Goal: Task Accomplishment & Management: Complete application form

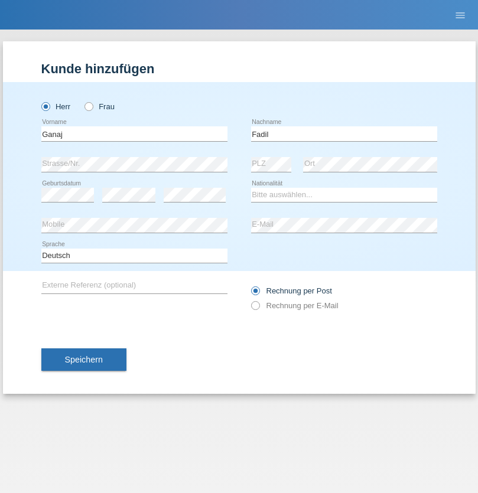
type input "Fadil"
select select "XK"
select select "C"
select select "11"
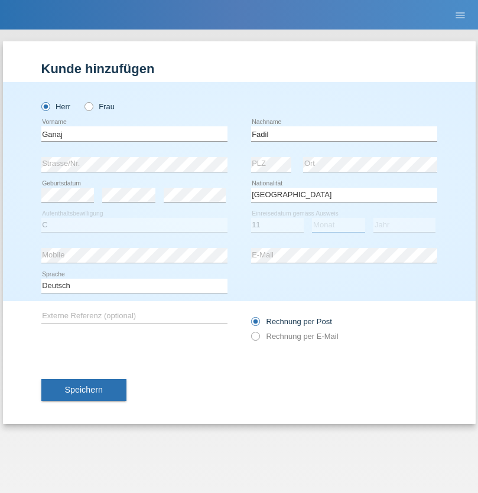
select select "08"
select select "2021"
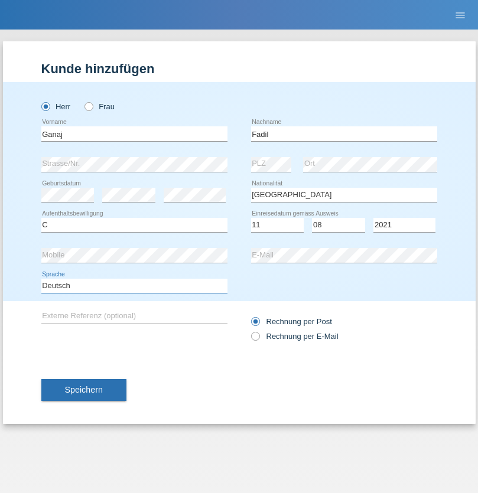
select select "en"
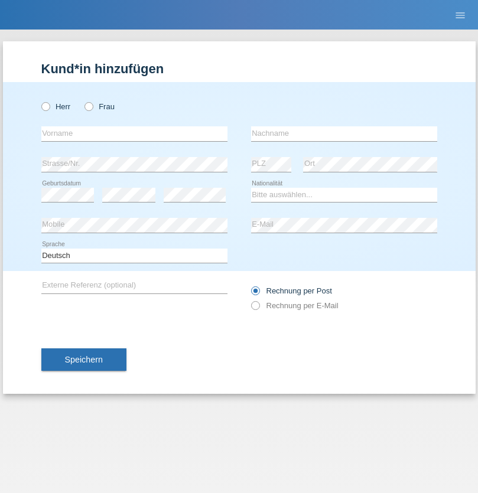
radio input "true"
click at [134, 134] on input "text" at bounding box center [134, 133] width 186 height 15
type input "Ibrahim"
click at [344, 134] on input "text" at bounding box center [344, 133] width 186 height 15
type input "Muja"
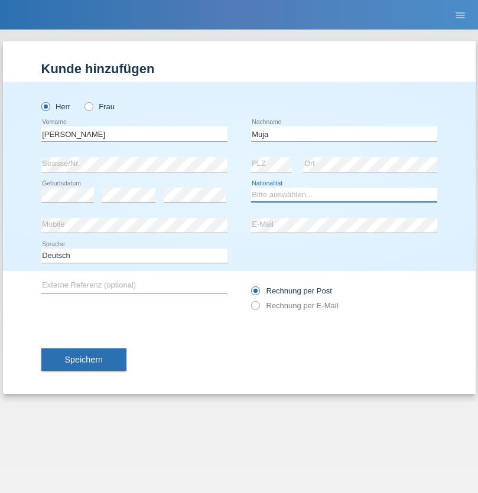
select select "XK"
select select "C"
select select "03"
select select "07"
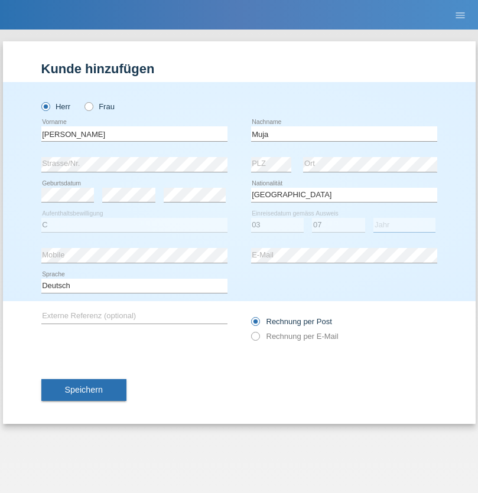
select select "2021"
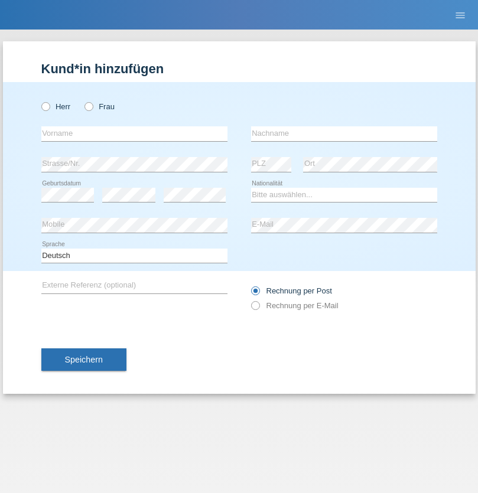
radio input "true"
click at [134, 134] on input "text" at bounding box center [134, 133] width 186 height 15
type input "Thomas"
click at [344, 134] on input "text" at bounding box center [344, 133] width 186 height 15
type input "Berger"
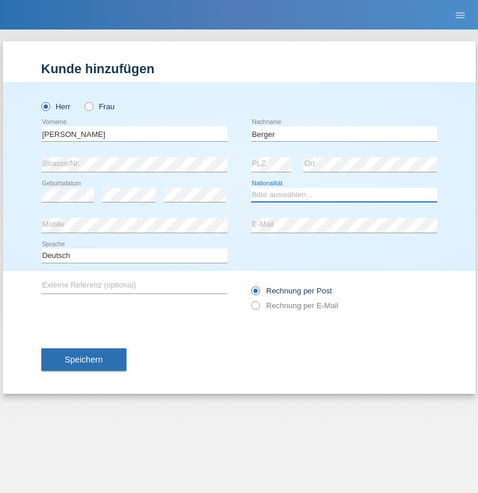
select select "CH"
radio input "true"
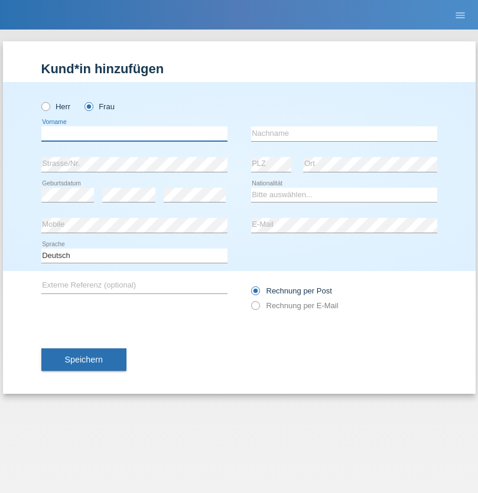
click at [134, 134] on input "text" at bounding box center [134, 133] width 186 height 15
type input "[PERSON_NAME]"
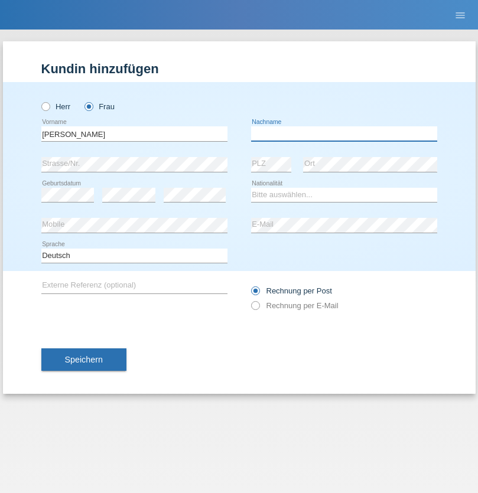
click at [344, 134] on input "text" at bounding box center [344, 133] width 186 height 15
type input "Paula"
select select "PT"
select select "C"
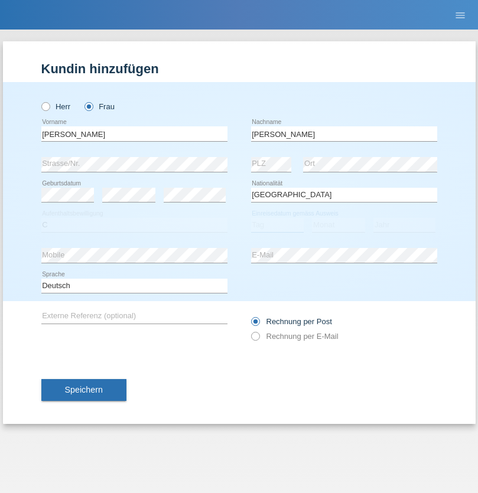
select select "28"
select select "03"
select select "2005"
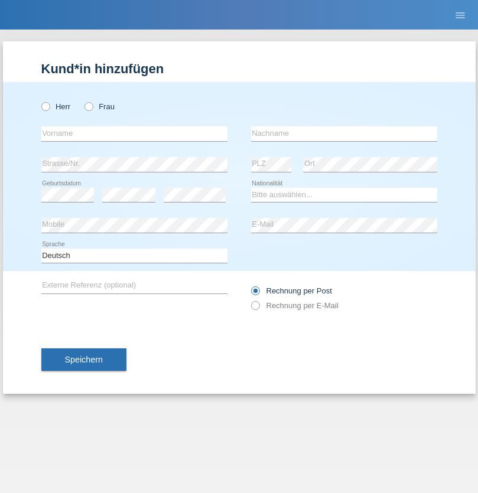
radio input "true"
click at [134, 134] on input "text" at bounding box center [134, 133] width 186 height 15
type input "Xhejlane"
click at [344, 134] on input "text" at bounding box center [344, 133] width 186 height 15
type input "Idrizi"
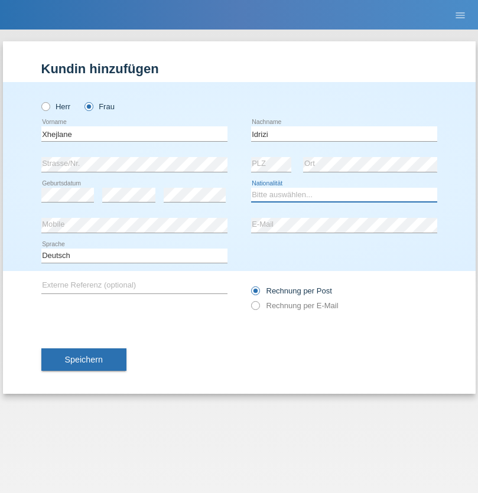
select select "MK"
select select "C"
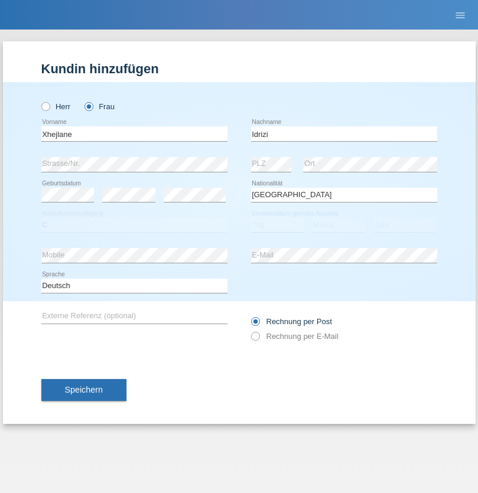
select select "17"
select select "08"
select select "2008"
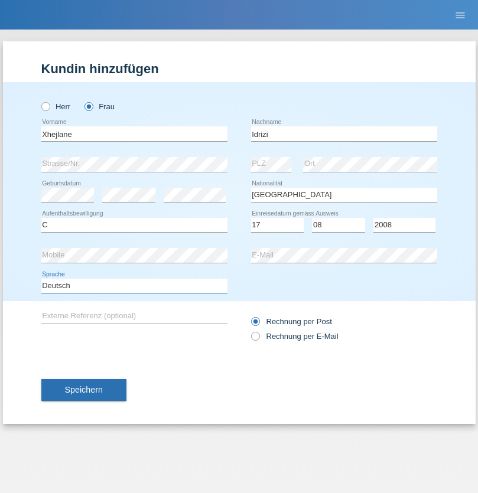
select select "en"
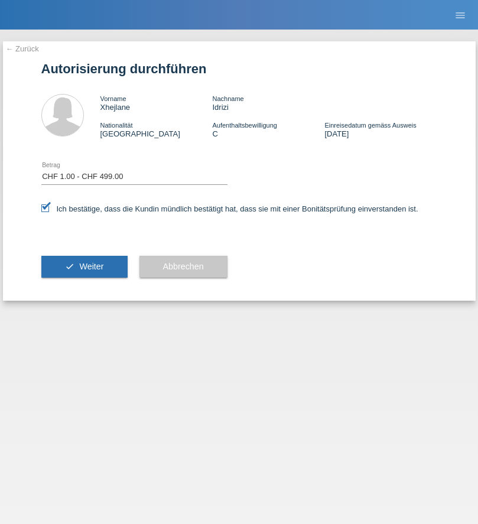
select select "1"
click at [84, 266] on span "Weiter" at bounding box center [91, 266] width 24 height 9
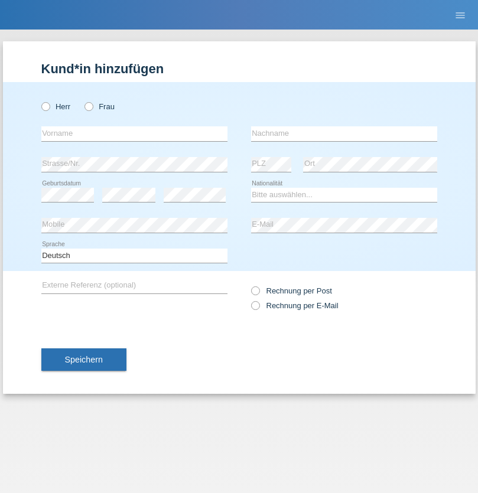
radio input "true"
click at [134, 134] on input "text" at bounding box center [134, 133] width 186 height 15
type input "Momand"
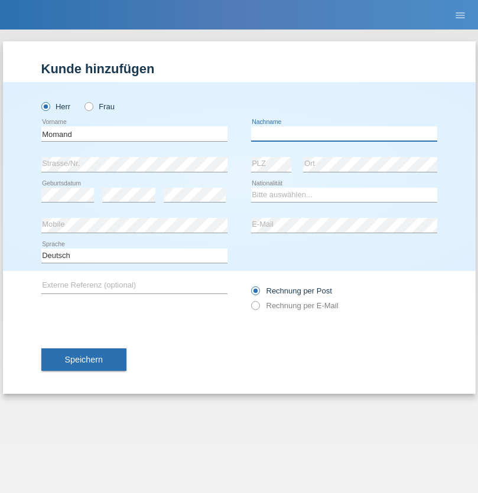
click at [344, 134] on input "text" at bounding box center [344, 133] width 186 height 15
type input "Azmat"
select select "CH"
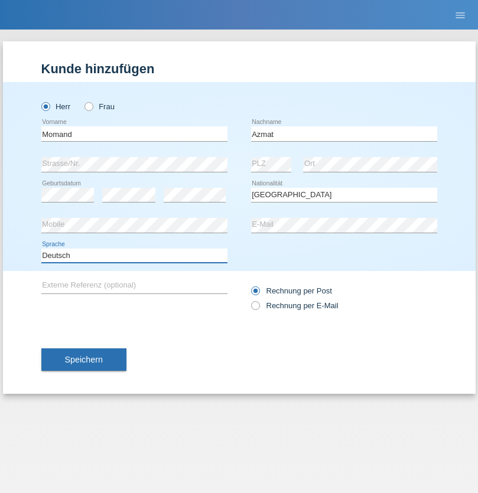
select select "en"
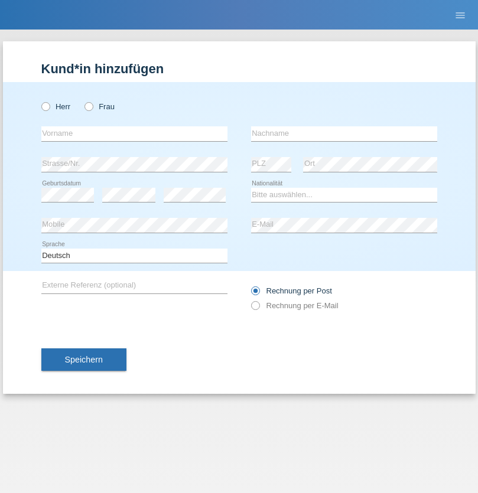
radio input "true"
click at [134, 134] on input "text" at bounding box center [134, 133] width 186 height 15
type input "Allan"
click at [344, 134] on input "text" at bounding box center [344, 133] width 186 height 15
type input "Theurillat"
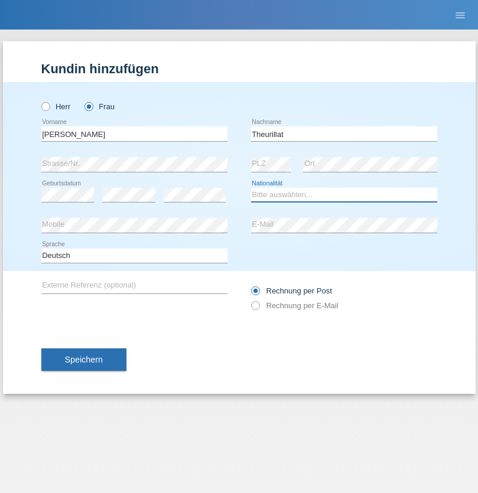
select select "CH"
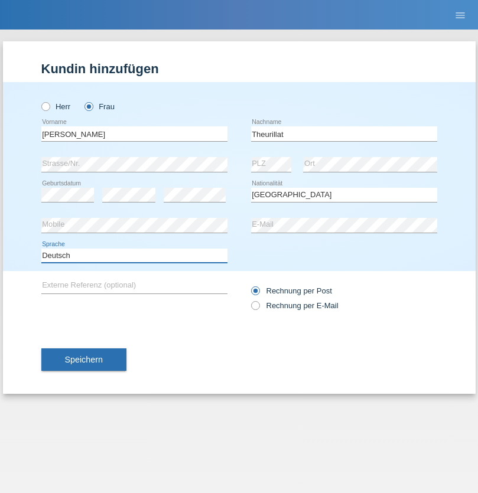
select select "en"
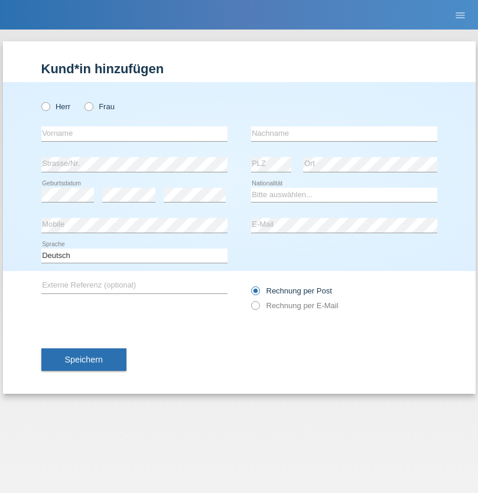
radio input "true"
click at [134, 134] on input "text" at bounding box center [134, 133] width 186 height 15
type input "Jack"
click at [344, 134] on input "text" at bounding box center [344, 133] width 186 height 15
type input "Graf"
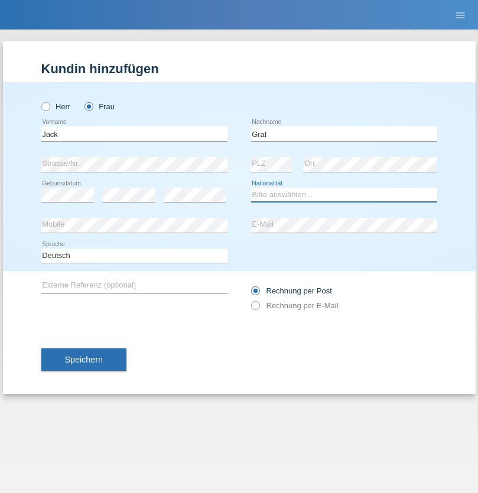
select select "CH"
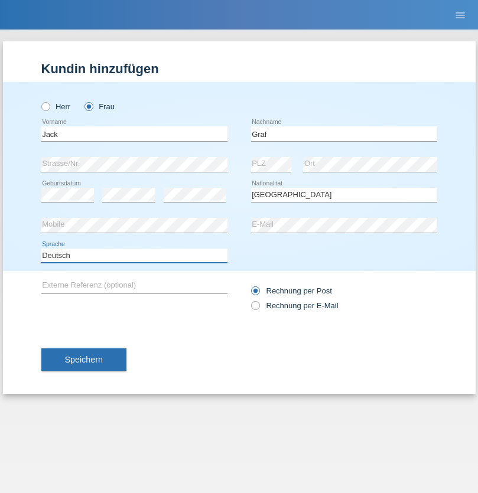
select select "en"
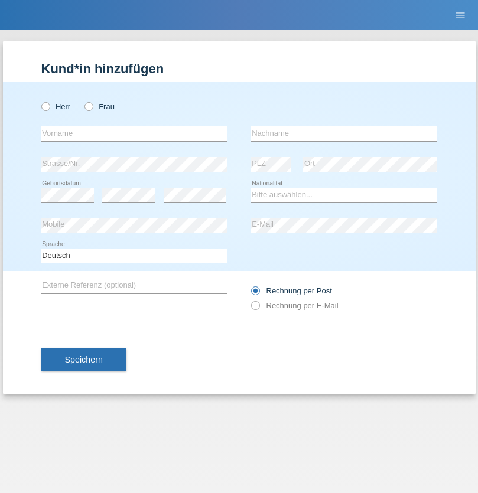
radio input "true"
click at [134, 134] on input "text" at bounding box center [134, 133] width 186 height 15
type input "Teklay"
click at [344, 134] on input "text" at bounding box center [344, 133] width 186 height 15
type input "Fiori"
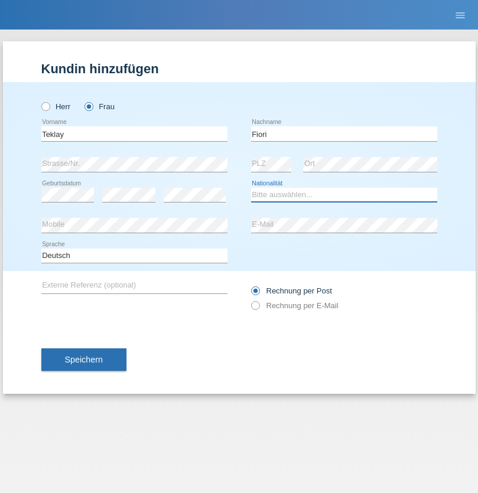
select select "ER"
select select "C"
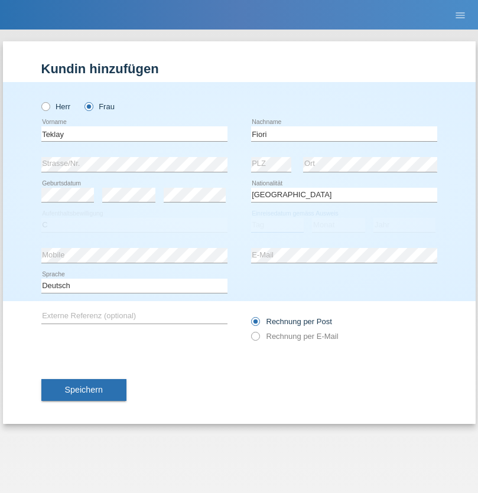
select select "11"
select select "08"
select select "2021"
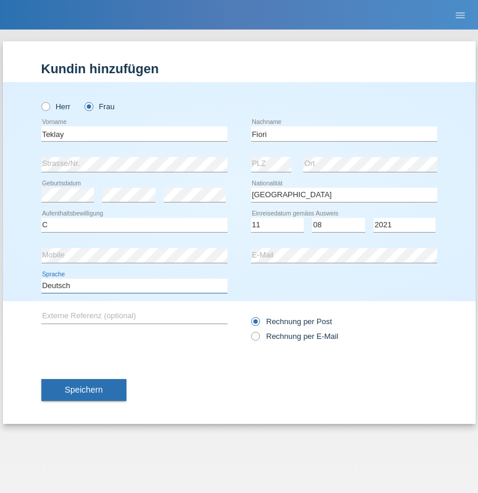
select select "en"
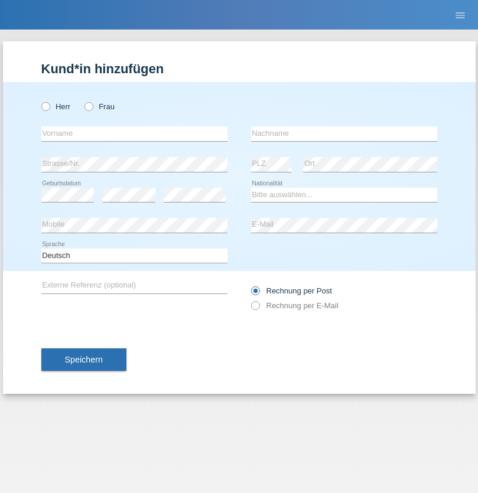
radio input "true"
click at [134, 134] on input "text" at bounding box center [134, 133] width 186 height 15
type input "Sadia"
click at [344, 134] on input "text" at bounding box center [344, 133] width 186 height 15
type input "Nejmaoui"
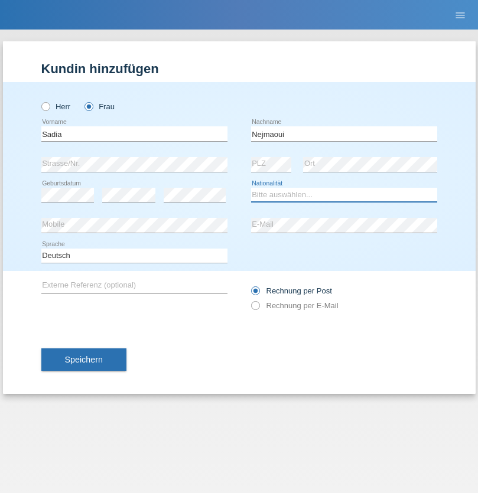
select select "MA"
select select "C"
select select "01"
select select "06"
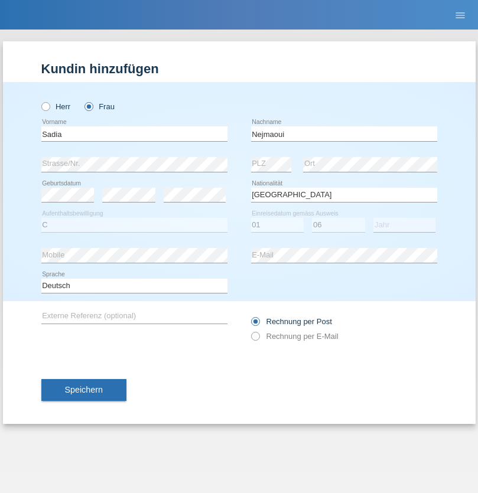
select select "1964"
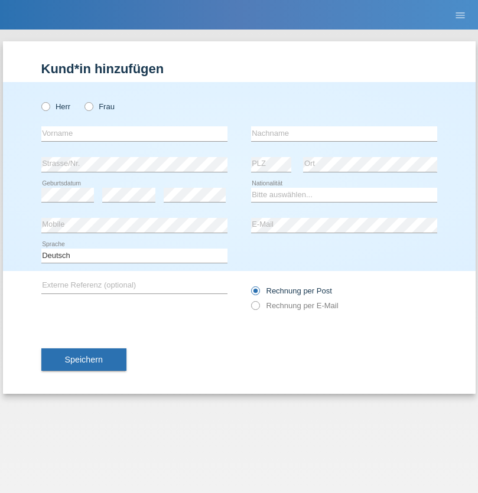
radio input "true"
click at [134, 134] on input "text" at bounding box center [134, 133] width 186 height 15
type input "Carlos"
click at [344, 134] on input "text" at bounding box center [344, 133] width 186 height 15
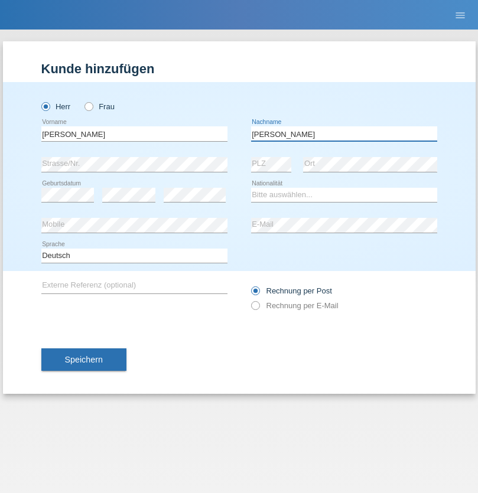
type input "Nobrega"
select select "CH"
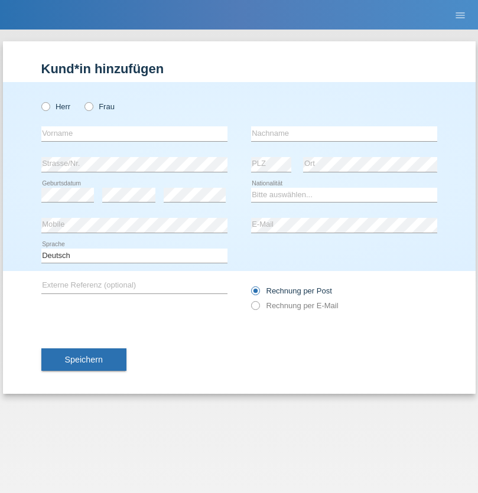
radio input "true"
click at [134, 134] on input "text" at bounding box center [134, 133] width 186 height 15
type input "Thivagaran"
click at [344, 134] on input "text" at bounding box center [344, 133] width 186 height 15
type input "Selvanayagam"
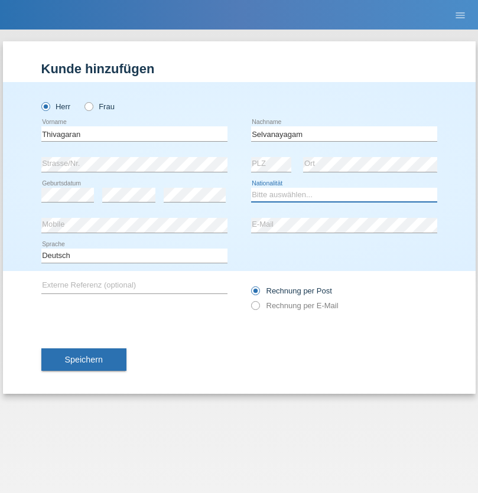
select select "LK"
select select "C"
select select "23"
select select "03"
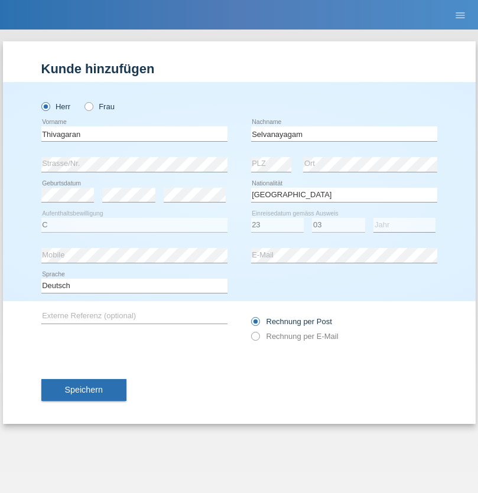
select select "2021"
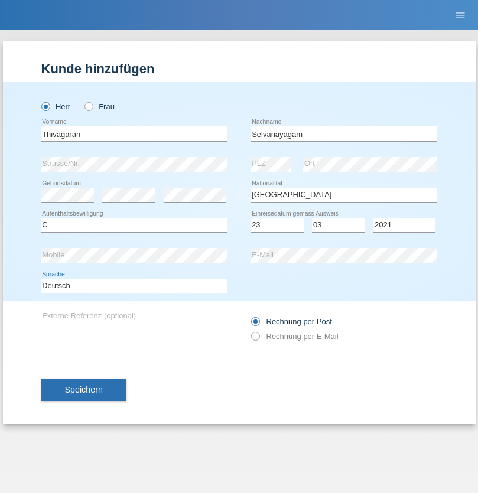
select select "en"
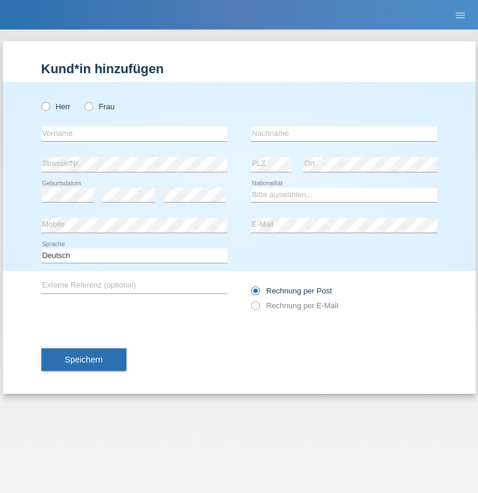
radio input "true"
click at [134, 134] on input "text" at bounding box center [134, 133] width 186 height 15
type input "Monika"
click at [344, 134] on input "text" at bounding box center [344, 133] width 186 height 15
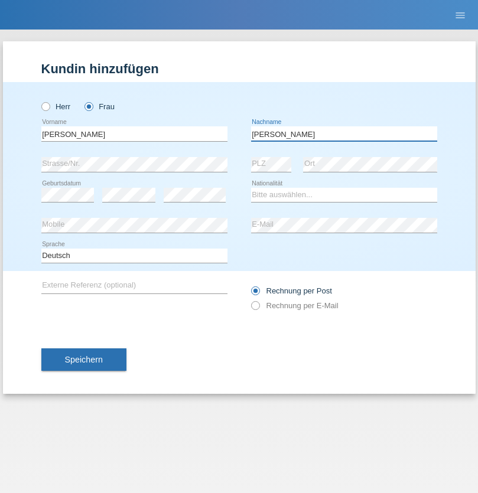
type input "Keller"
select select "CH"
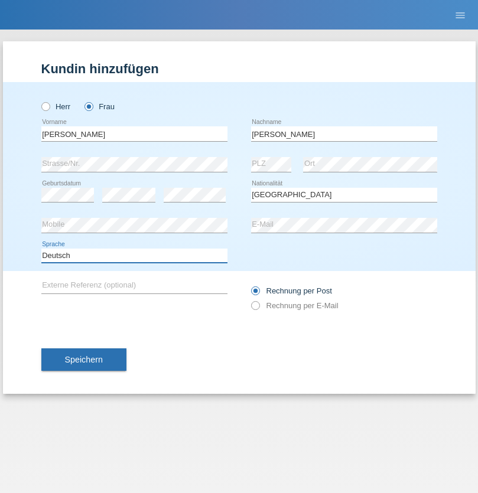
select select "en"
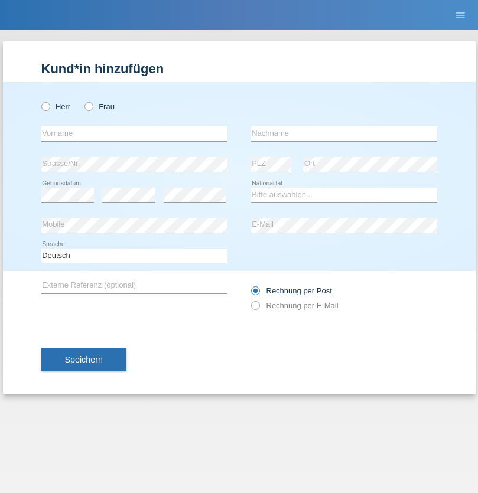
radio input "true"
click at [134, 134] on input "text" at bounding box center [134, 133] width 186 height 15
type input "Tymur"
click at [344, 134] on input "text" at bounding box center [344, 133] width 186 height 15
type input "Hunderchuk"
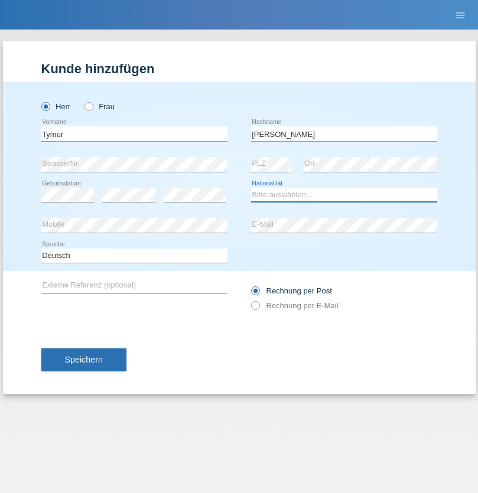
select select "UA"
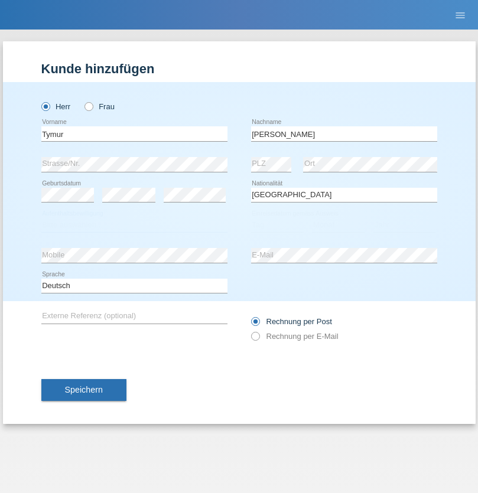
select select "C"
select select "20"
select select "08"
select select "2021"
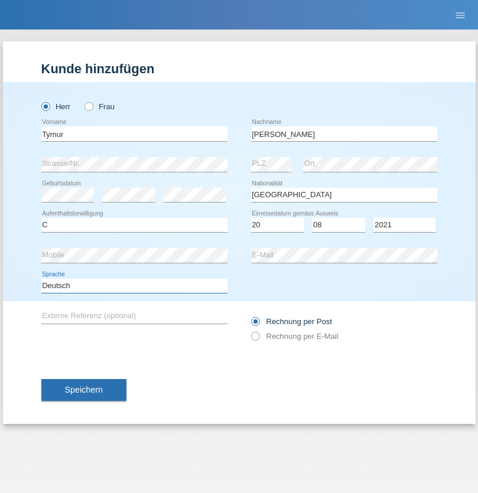
select select "en"
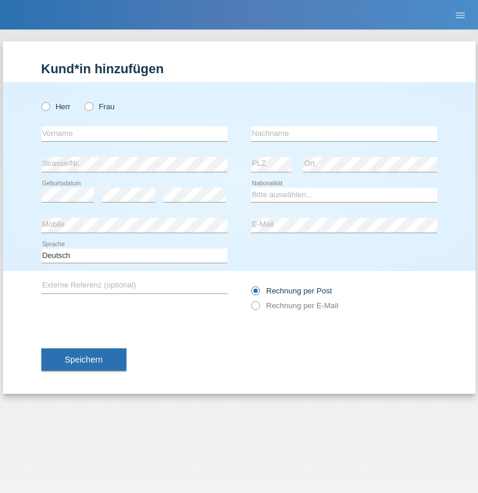
radio input "true"
click at [134, 134] on input "text" at bounding box center [134, 133] width 186 height 15
type input "Tymur"
click at [344, 134] on input "text" at bounding box center [344, 133] width 186 height 15
type input "Hunderchuj"
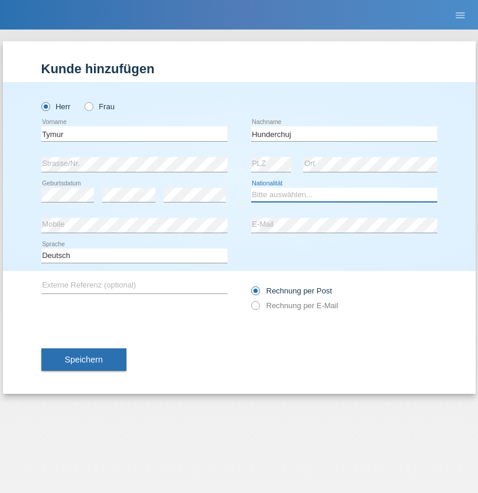
select select "UA"
select select "C"
select select "20"
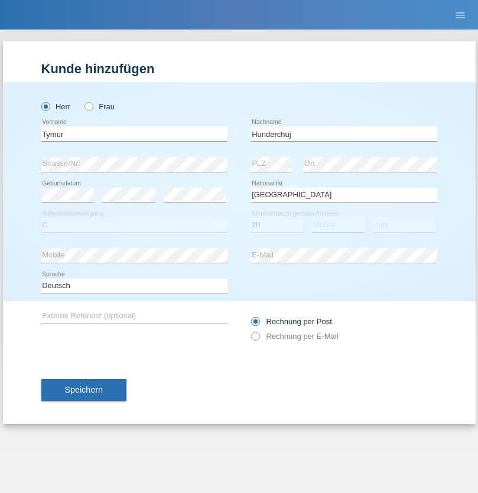
select select "08"
select select "2021"
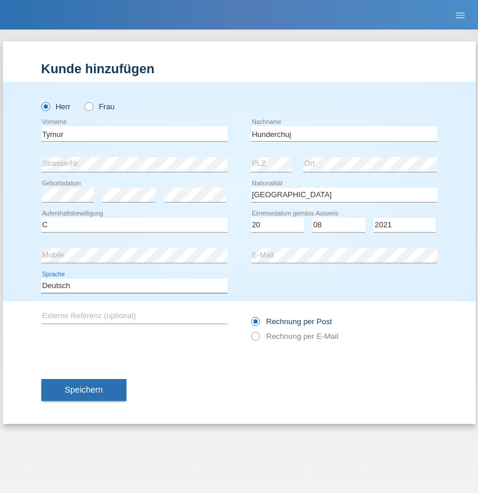
select select "en"
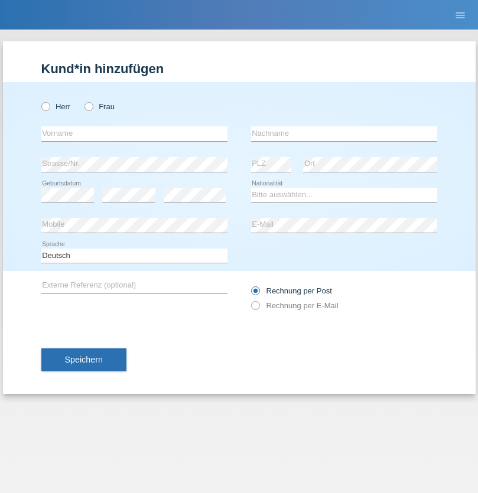
radio input "true"
click at [134, 134] on input "text" at bounding box center [134, 133] width 186 height 15
type input "Dominik"
click at [344, 134] on input "text" at bounding box center [344, 133] width 186 height 15
type input "Tropp"
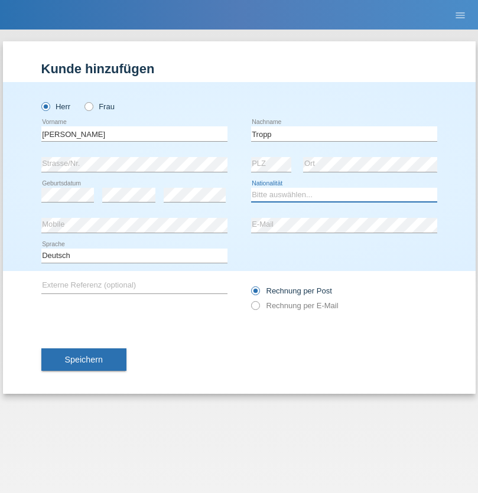
select select "SK"
select select "C"
select select "11"
select select "08"
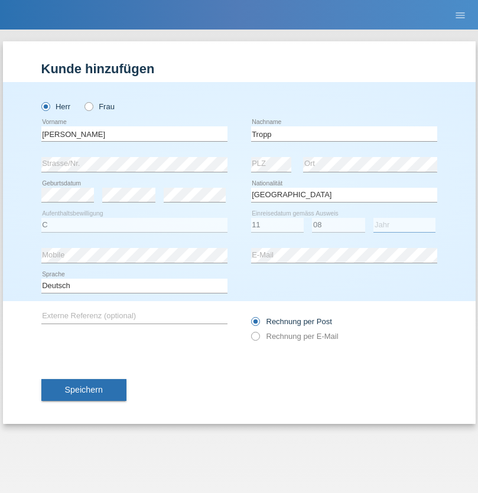
select select "2021"
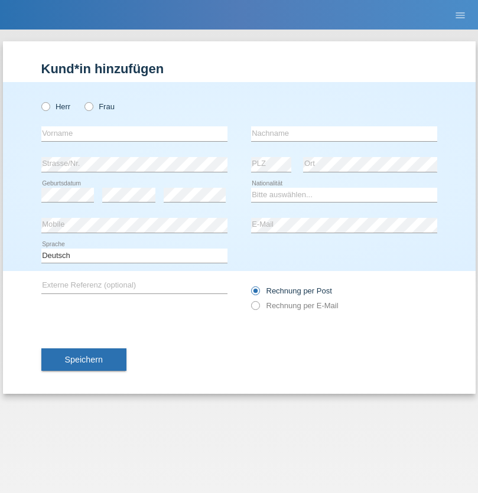
radio input "true"
click at [134, 134] on input "text" at bounding box center [134, 133] width 186 height 15
type input "[PERSON_NAME]"
click at [344, 134] on input "text" at bounding box center [344, 133] width 186 height 15
type input "Ringle"
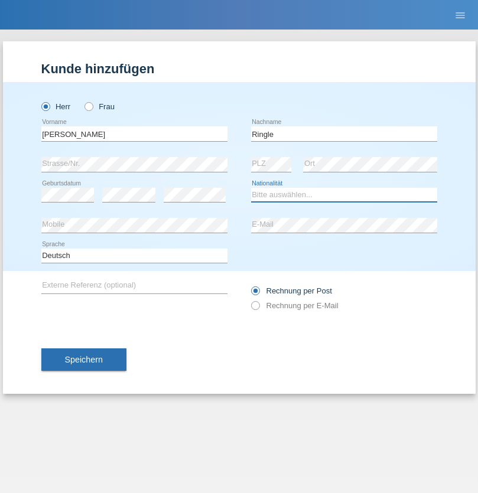
select select "DE"
select select "C"
select select "06"
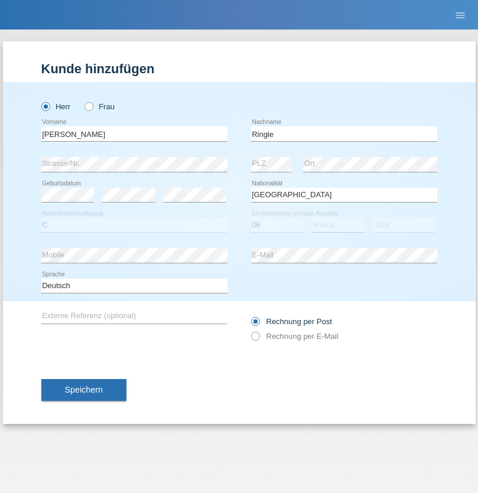
select select "01"
select select "2021"
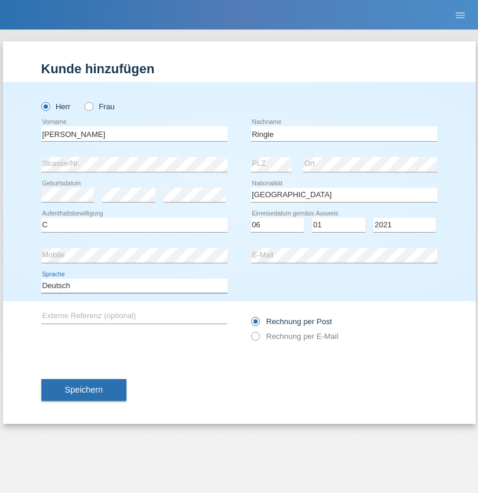
select select "en"
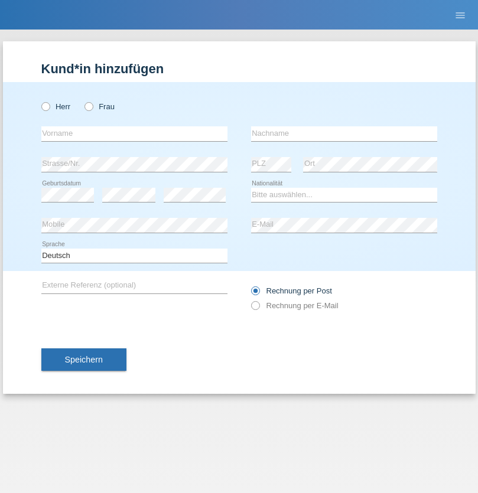
radio input "true"
click at [134, 134] on input "text" at bounding box center [134, 133] width 186 height 15
type input "Junior"
click at [344, 134] on input "text" at bounding box center [344, 133] width 186 height 15
type input "Mauricio"
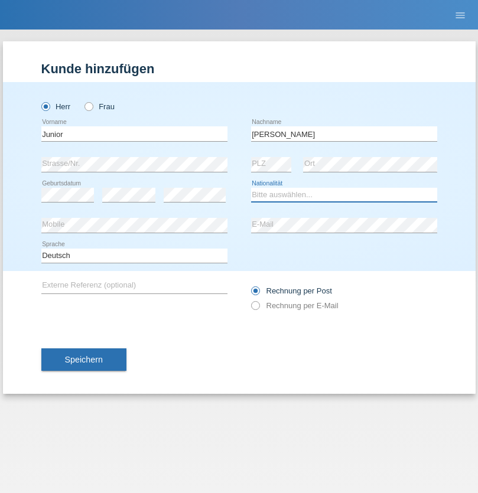
select select "CH"
radio input "true"
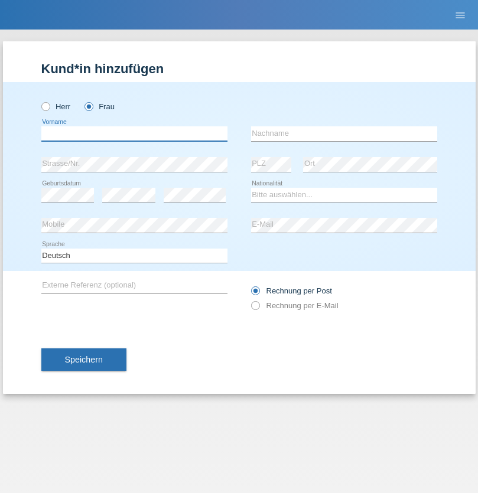
click at [134, 134] on input "text" at bounding box center [134, 133] width 186 height 15
type input "[PERSON_NAME] [PERSON_NAME]"
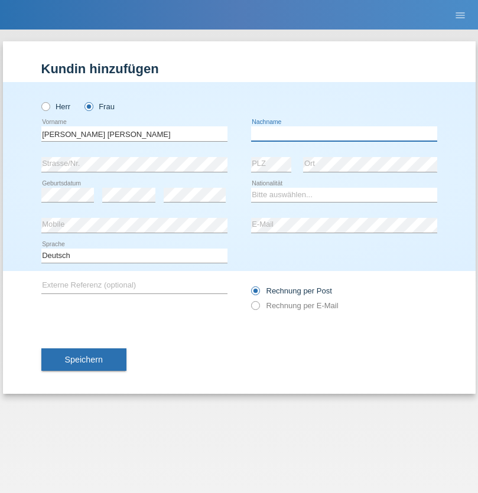
click at [344, 134] on input "text" at bounding box center [344, 133] width 186 height 15
type input "Knusel Campillo"
select select "CH"
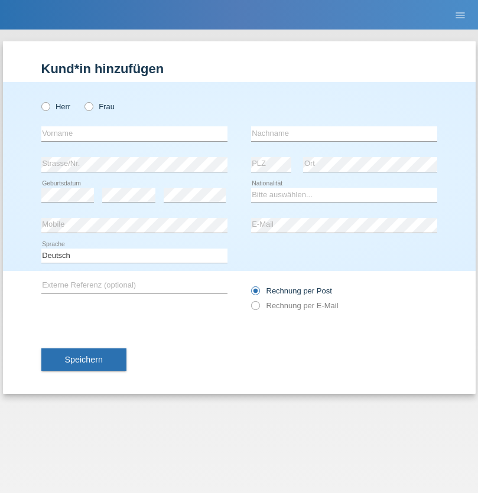
radio input "true"
click at [134, 134] on input "text" at bounding box center [134, 133] width 186 height 15
type input "Beqiri"
click at [344, 134] on input "text" at bounding box center [344, 133] width 186 height 15
type input "Shpresa"
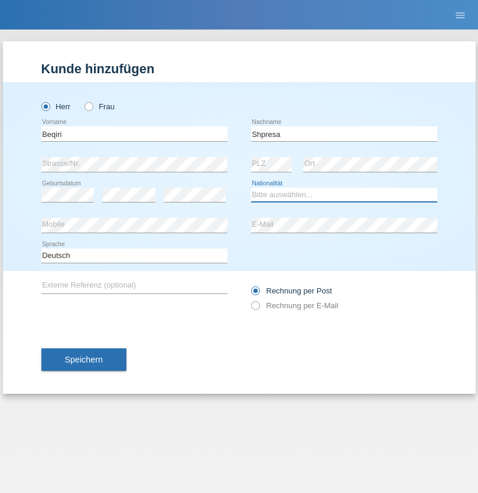
select select "XK"
select select "C"
select select "08"
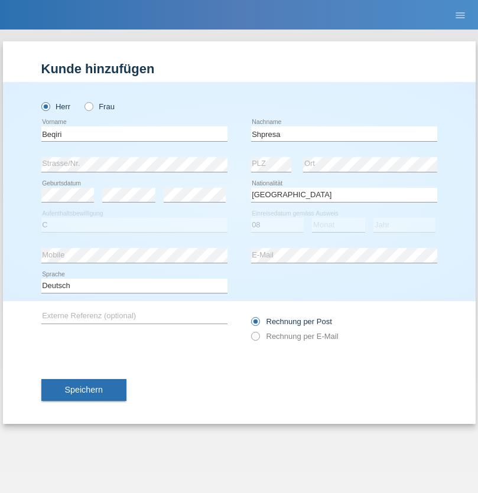
select select "02"
select select "1979"
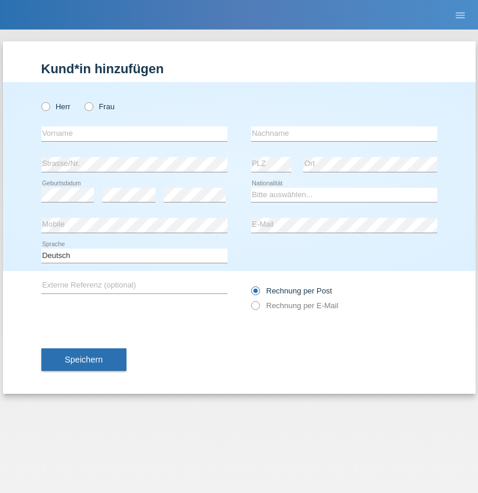
radio input "true"
click at [134, 134] on input "text" at bounding box center [134, 133] width 186 height 15
type input "[PERSON_NAME]"
click at [344, 134] on input "text" at bounding box center [344, 133] width 186 height 15
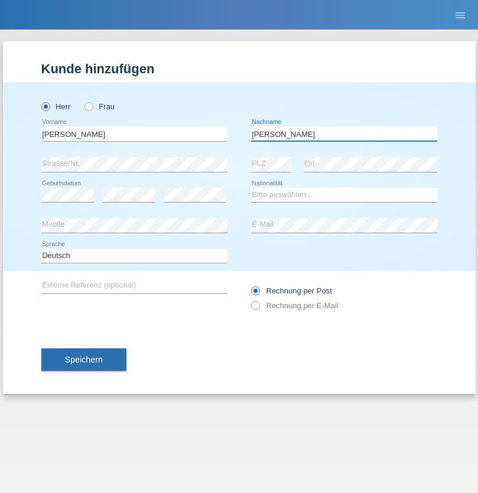
type input "[PERSON_NAME]"
select select "CH"
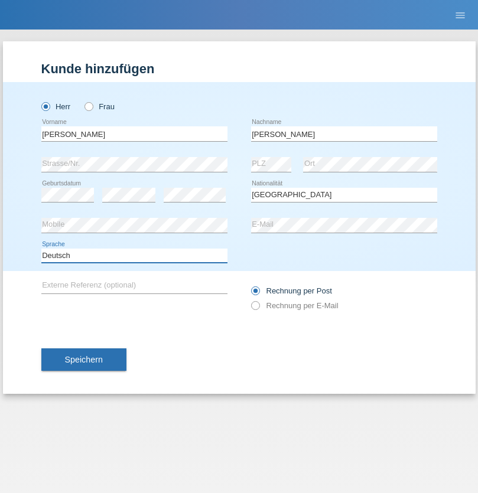
select select "en"
